Goal: Use online tool/utility: Utilize a website feature to perform a specific function

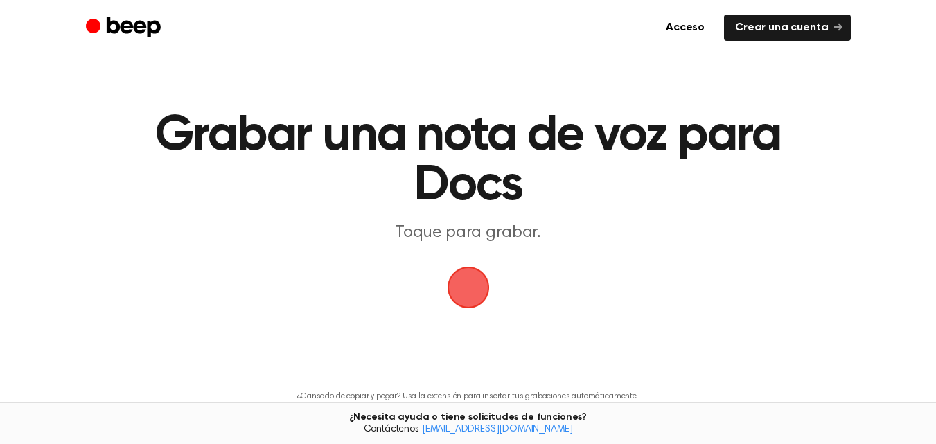
click at [465, 292] on span "button" at bounding box center [468, 288] width 42 height 42
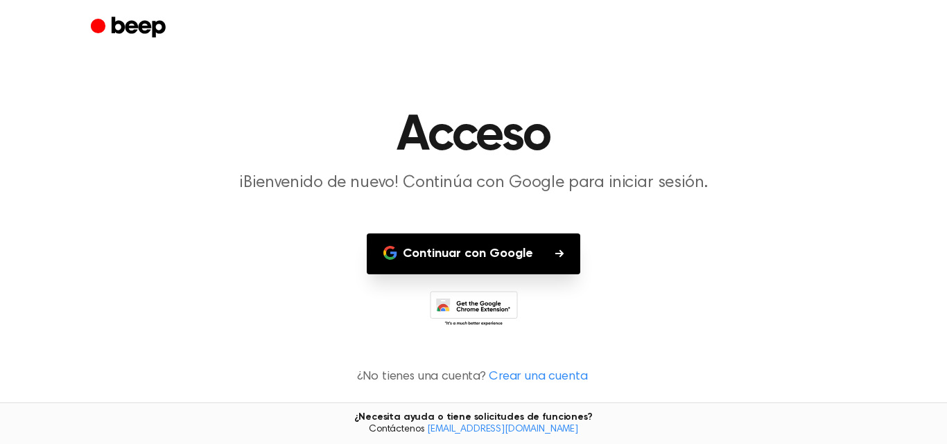
click at [544, 263] on button "Continuar con Google" at bounding box center [473, 254] width 213 height 41
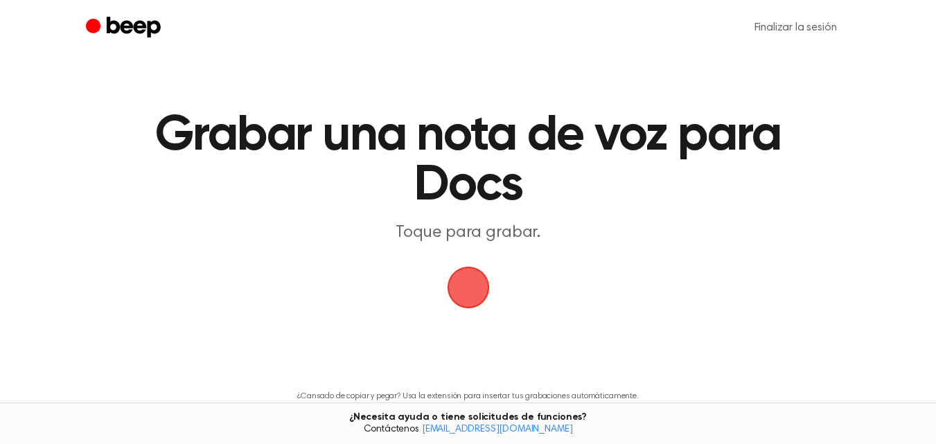
click at [466, 293] on span "button" at bounding box center [468, 288] width 42 height 42
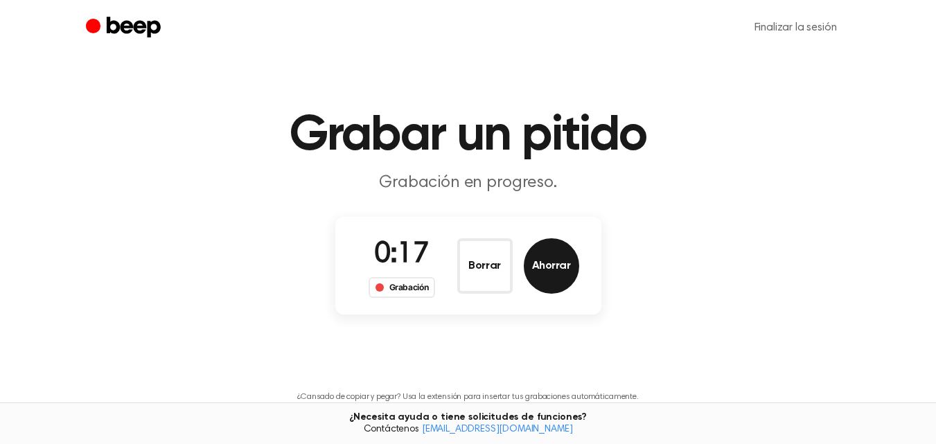
click at [561, 276] on button "Ahorrar" at bounding box center [551, 265] width 55 height 55
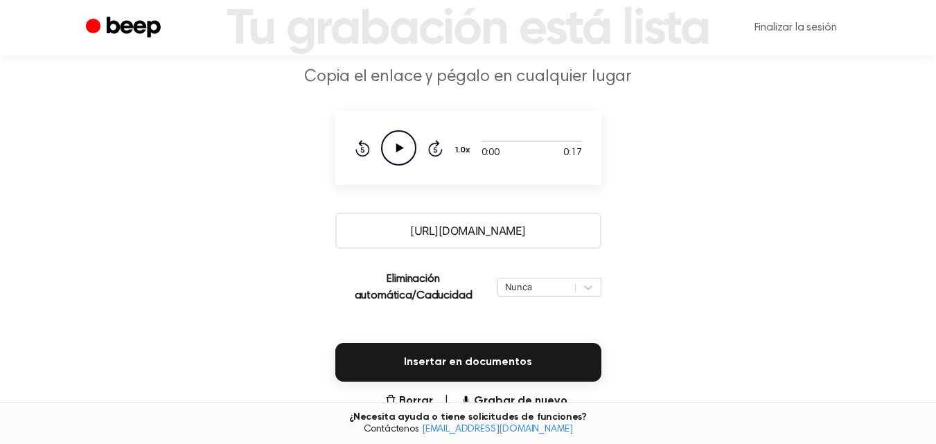
scroll to position [105, 0]
click at [396, 140] on icon "Play Audio" at bounding box center [398, 148] width 35 height 35
click at [401, 152] on icon at bounding box center [399, 148] width 6 height 9
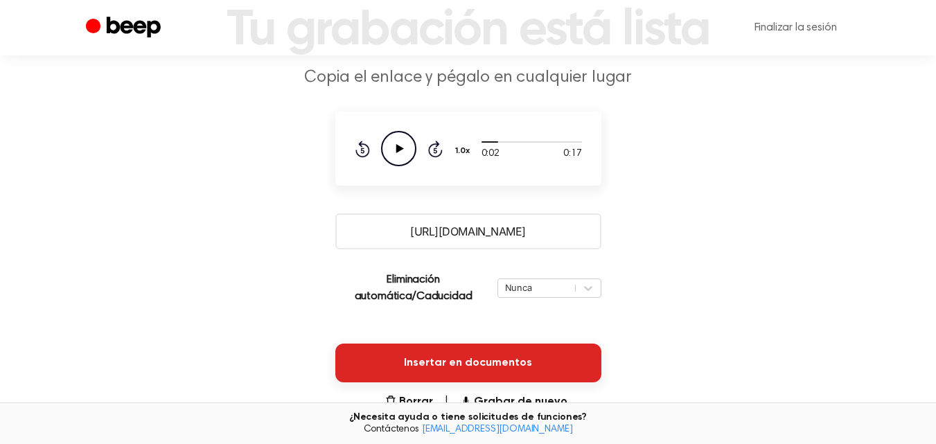
click at [450, 361] on font "Insertar en documentos" at bounding box center [468, 363] width 128 height 11
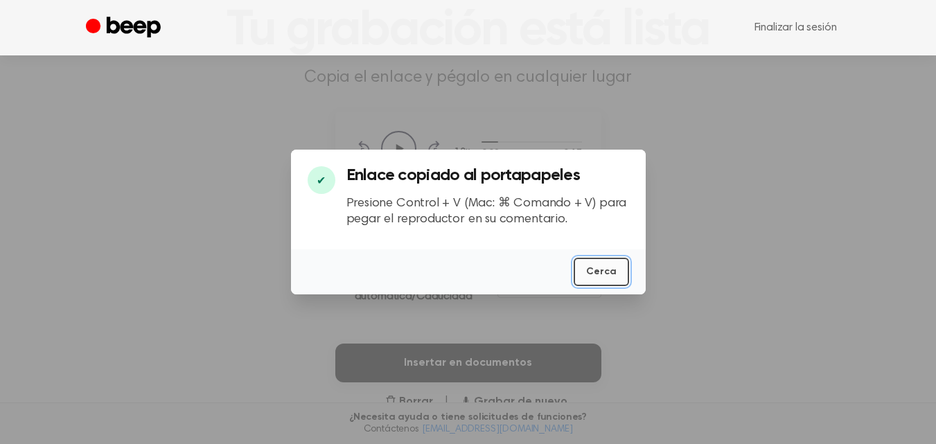
click at [613, 275] on font "Cerca" at bounding box center [601, 272] width 30 height 10
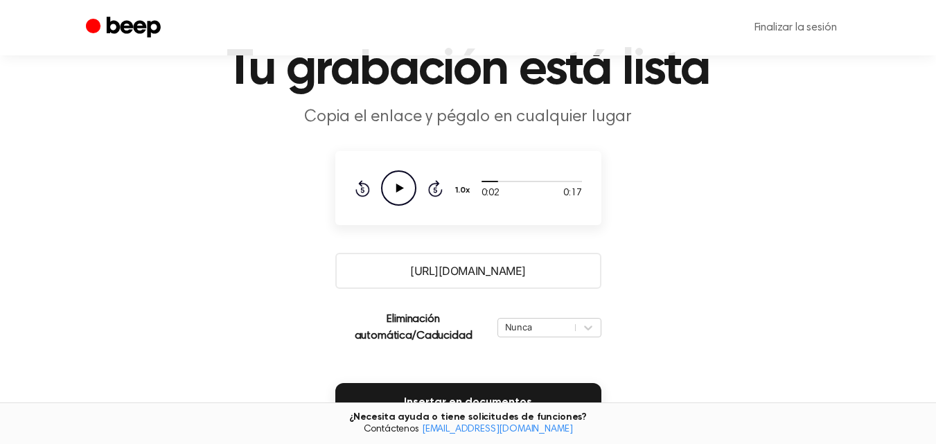
scroll to position [67, 0]
click at [547, 270] on input "[URL][DOMAIN_NAME]" at bounding box center [468, 270] width 266 height 36
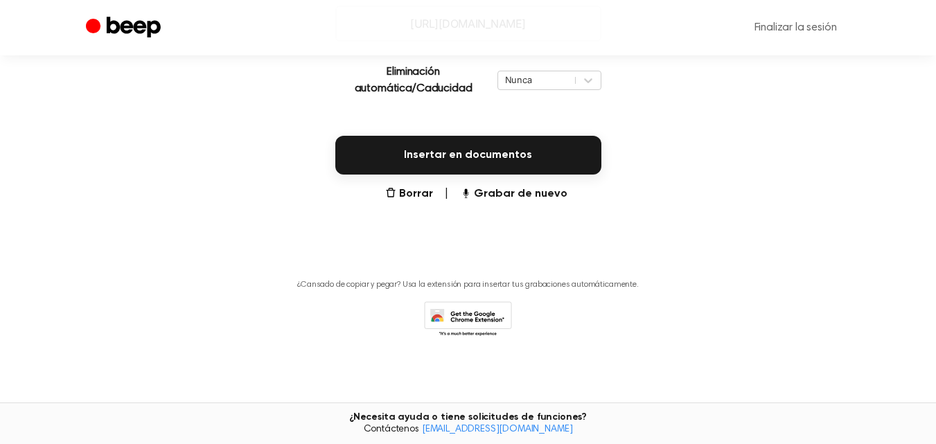
scroll to position [314, 0]
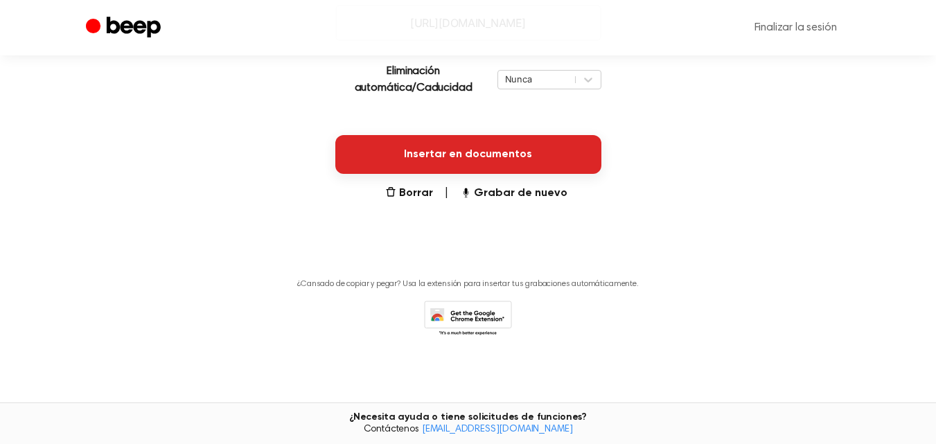
click at [508, 153] on font "Insertar en documentos" at bounding box center [468, 154] width 128 height 11
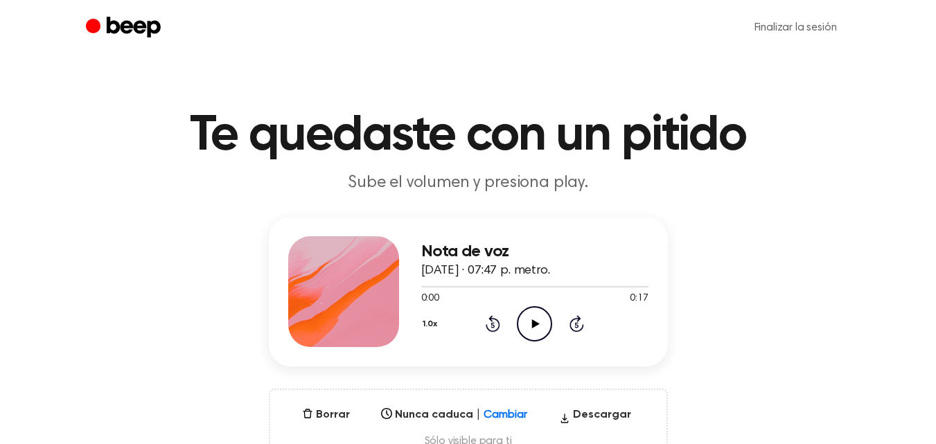
click at [537, 330] on icon "Play Audio" at bounding box center [534, 323] width 35 height 35
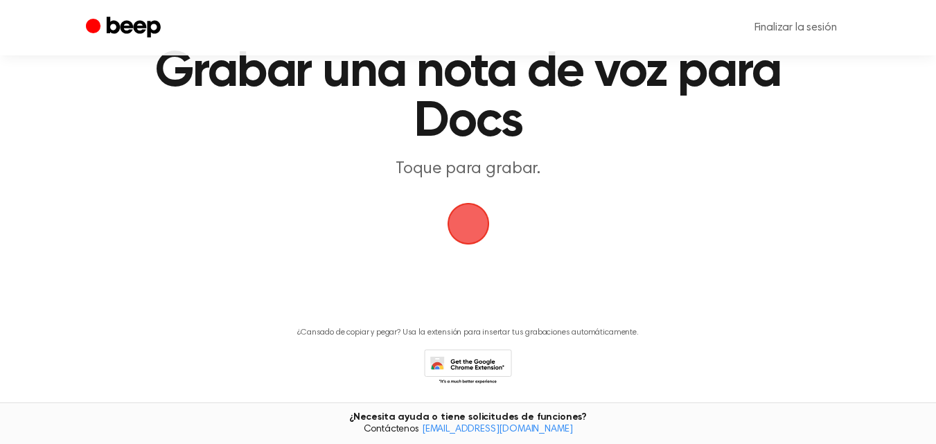
scroll to position [64, 0]
click at [467, 214] on span "button" at bounding box center [468, 223] width 42 height 42
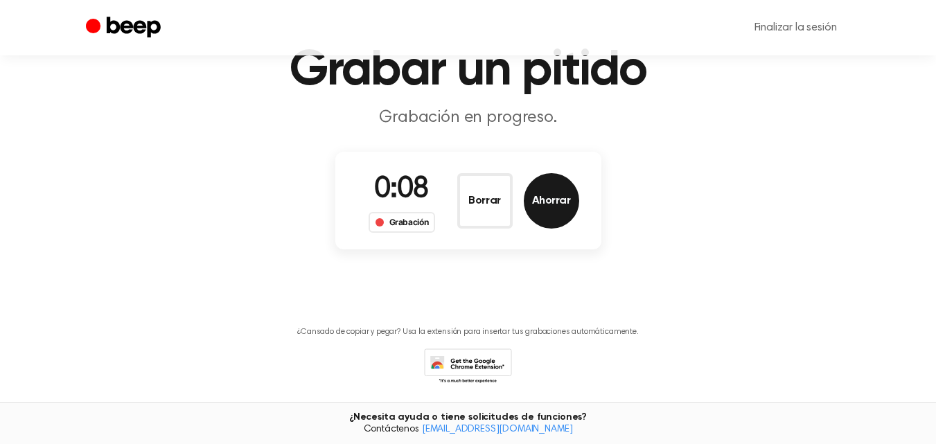
click at [561, 203] on font "Ahorrar" at bounding box center [551, 200] width 39 height 11
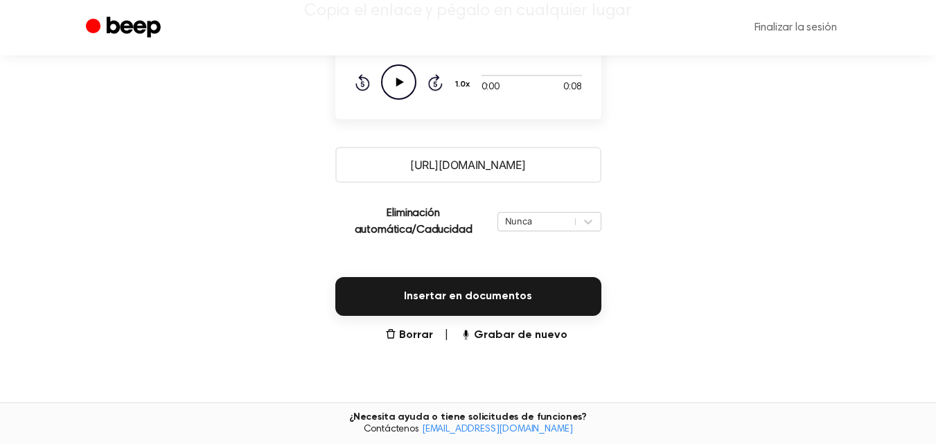
scroll to position [168, 0]
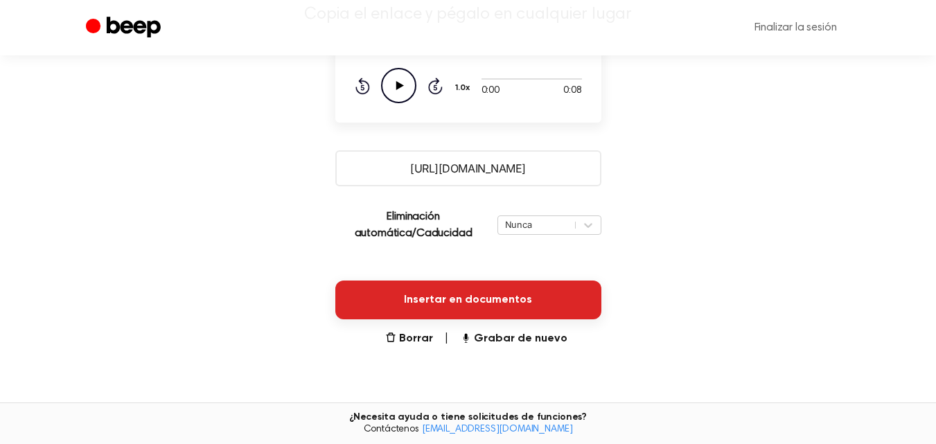
click at [508, 302] on font "Insertar en documentos" at bounding box center [468, 300] width 128 height 11
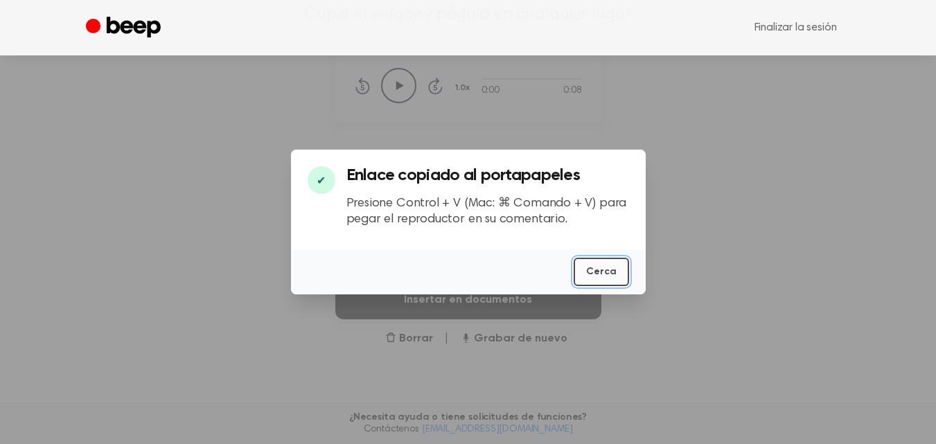
click at [598, 271] on font "Cerca" at bounding box center [601, 272] width 30 height 10
